Goal: Information Seeking & Learning: Learn about a topic

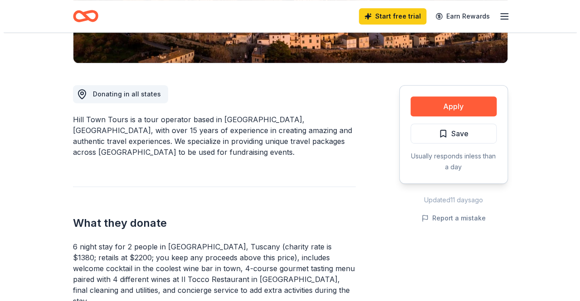
scroll to position [226, 0]
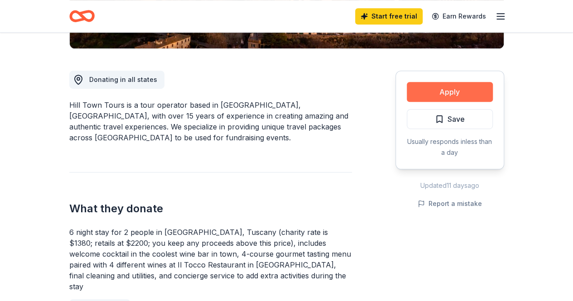
click at [440, 93] on button "Apply" at bounding box center [450, 92] width 86 height 20
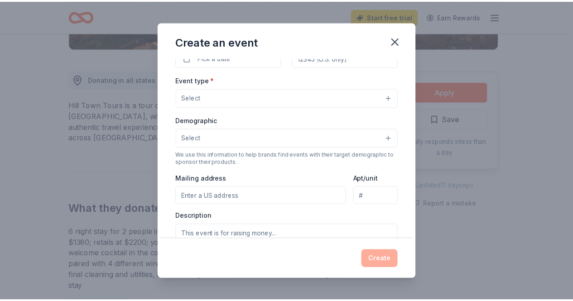
scroll to position [0, 0]
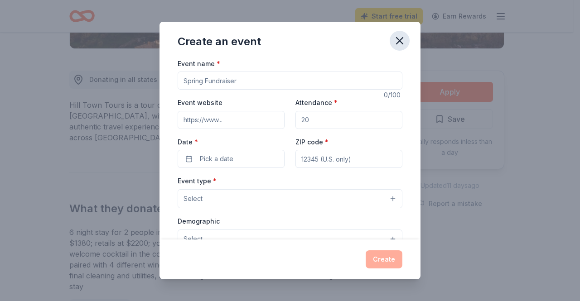
click at [403, 38] on icon "button" at bounding box center [399, 40] width 13 height 13
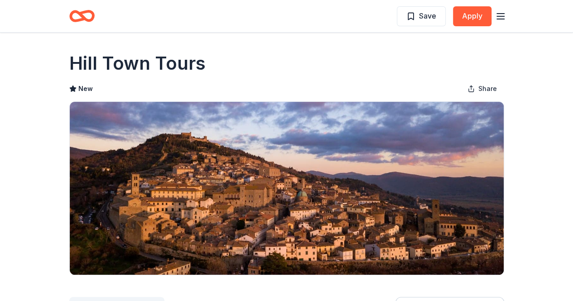
drag, startPoint x: 62, startPoint y: 62, endPoint x: 180, endPoint y: 65, distance: 118.7
click at [189, 64] on h1 "Hill Town Tours" at bounding box center [137, 63] width 136 height 25
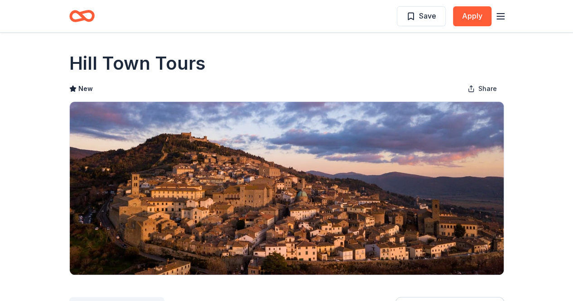
click at [189, 64] on h1 "Hill Town Tours" at bounding box center [137, 63] width 136 height 25
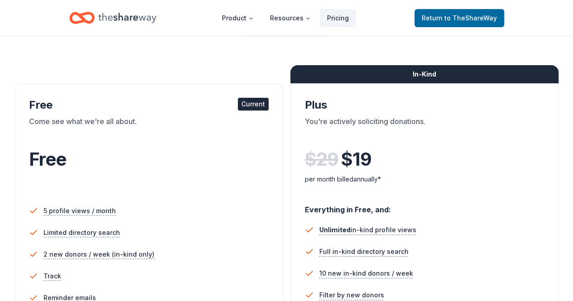
scroll to position [45, 0]
